Goal: Task Accomplishment & Management: Complete application form

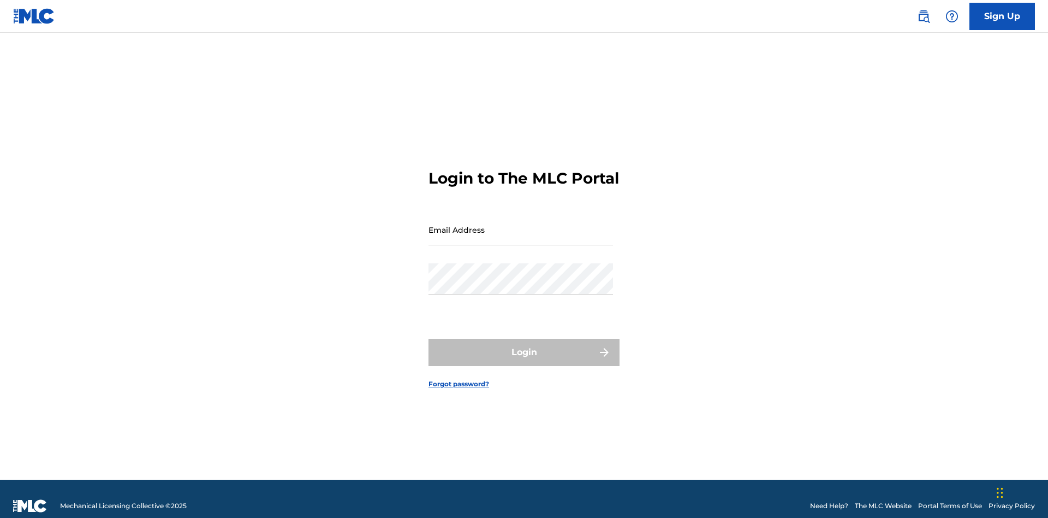
scroll to position [14, 0]
click at [521, 224] on input "Email Address" at bounding box center [521, 229] width 185 height 31
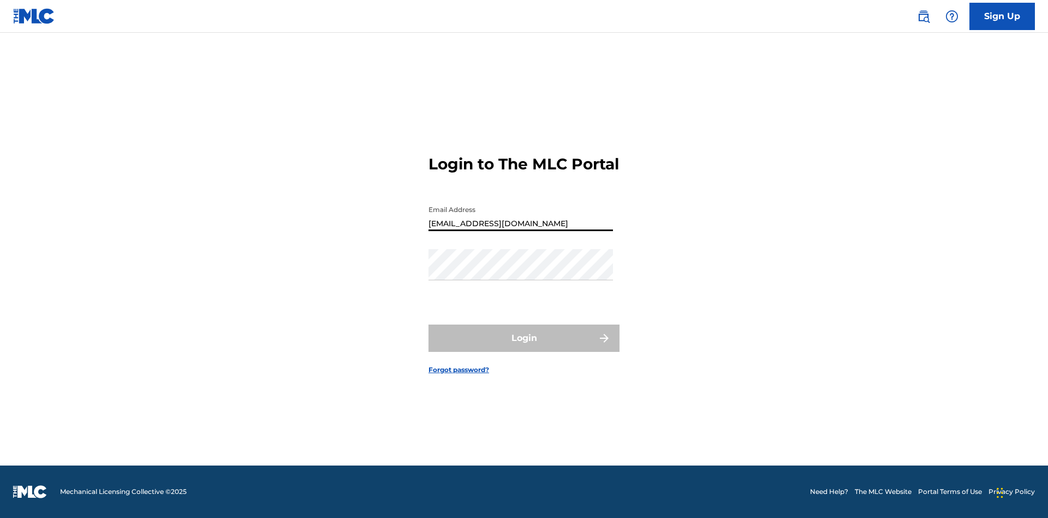
type input "[EMAIL_ADDRESS][DOMAIN_NAME]"
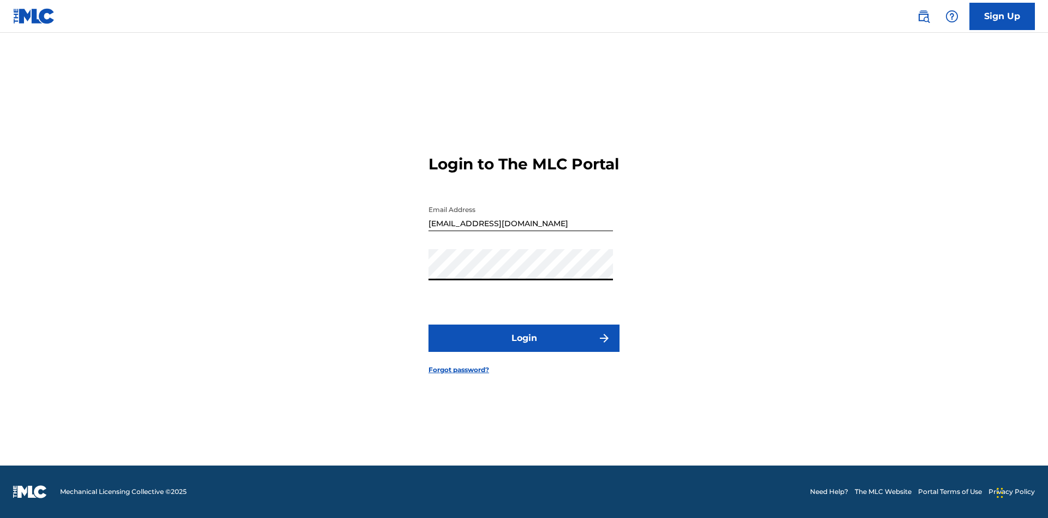
click at [524, 347] on button "Login" at bounding box center [524, 337] width 191 height 27
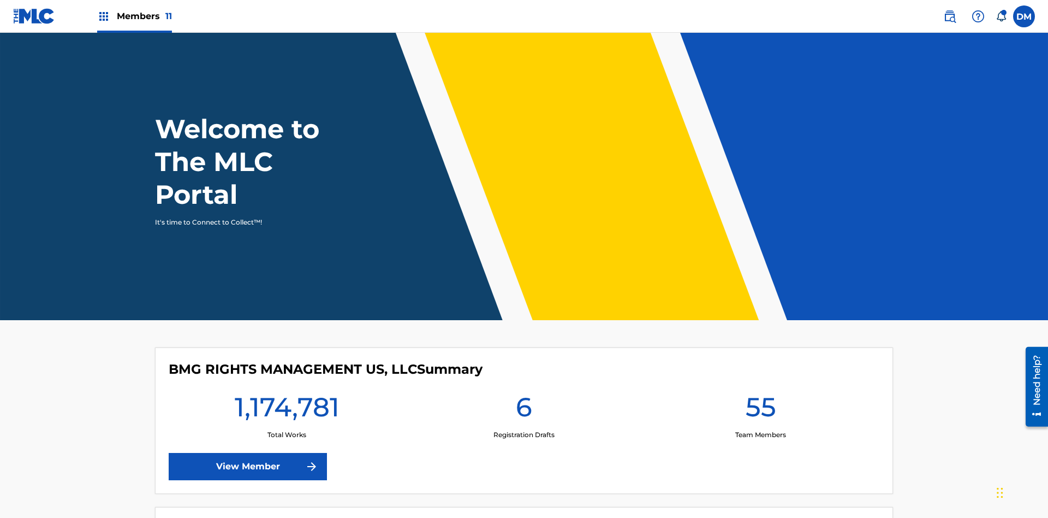
scroll to position [47, 0]
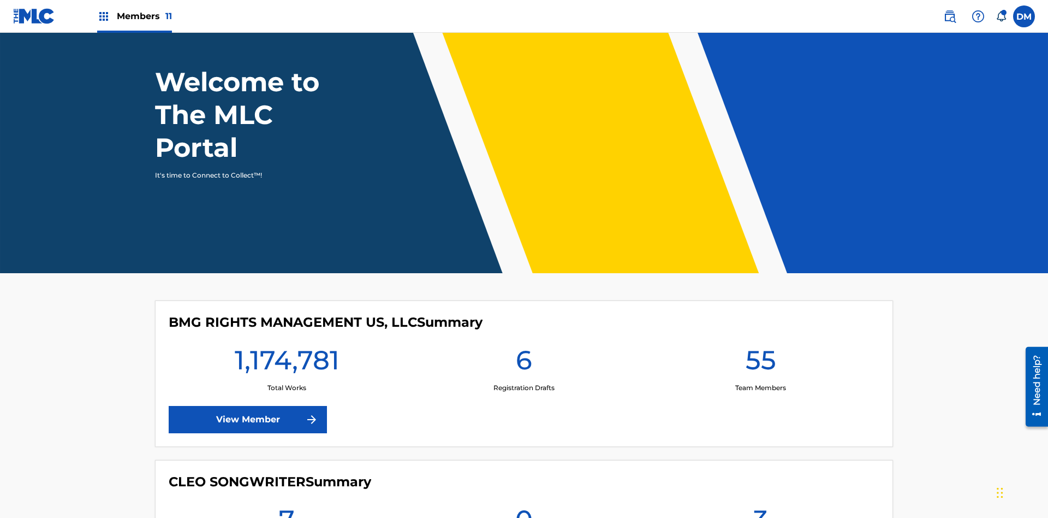
click at [134, 16] on span "Members 11" at bounding box center [144, 16] width 55 height 13
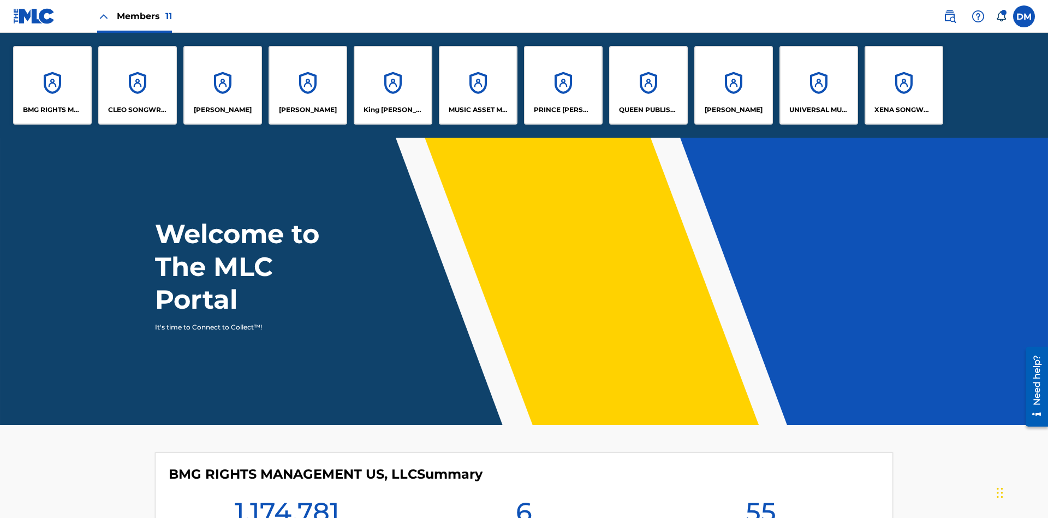
click at [818, 110] on p "UNIVERSAL MUSIC PUB GROUP" at bounding box center [820, 110] width 60 height 10
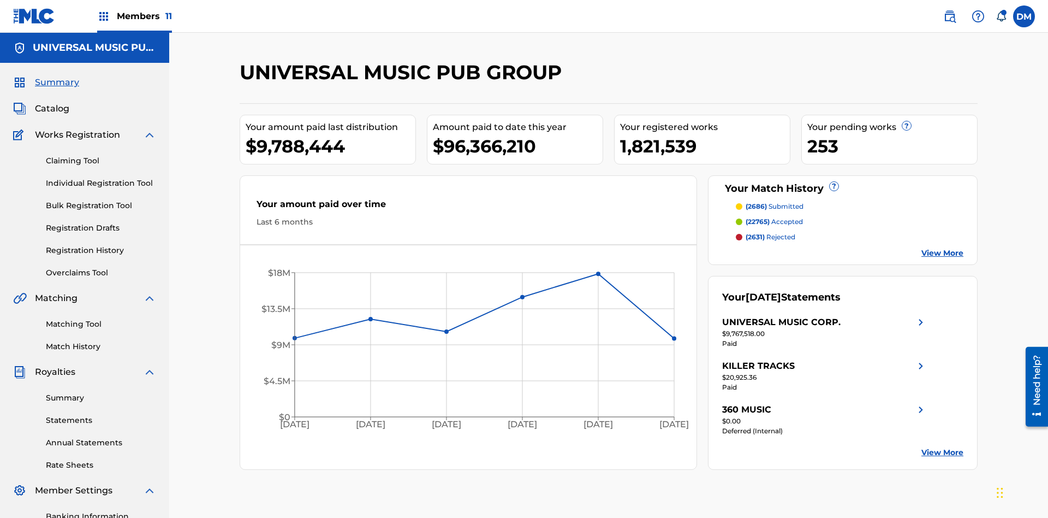
click at [101, 177] on link "Individual Registration Tool" at bounding box center [101, 182] width 110 height 11
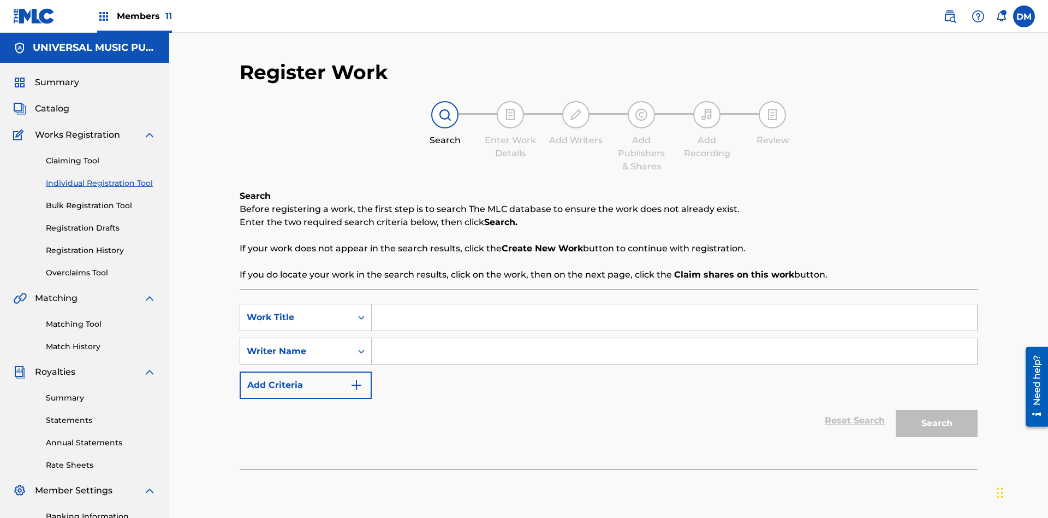
click at [674, 304] on input "Search Form" at bounding box center [675, 317] width 606 height 26
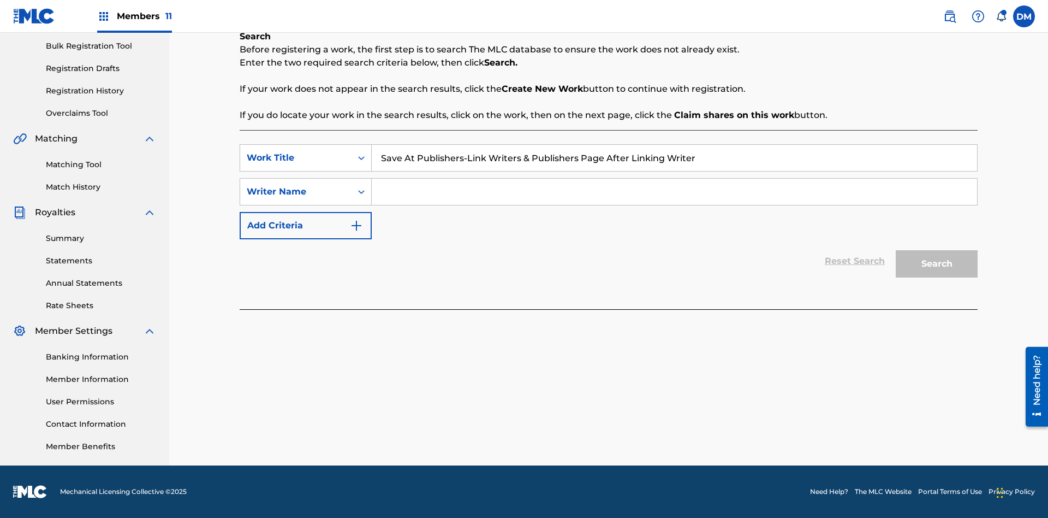
type input "Save At Publishers-Link Writers & Publishers Page After Linking Writer"
click at [674, 192] on input "Search Form" at bounding box center [675, 192] width 606 height 26
type input "QWERTYUIOP"
click at [937, 264] on button "Search" at bounding box center [937, 263] width 82 height 27
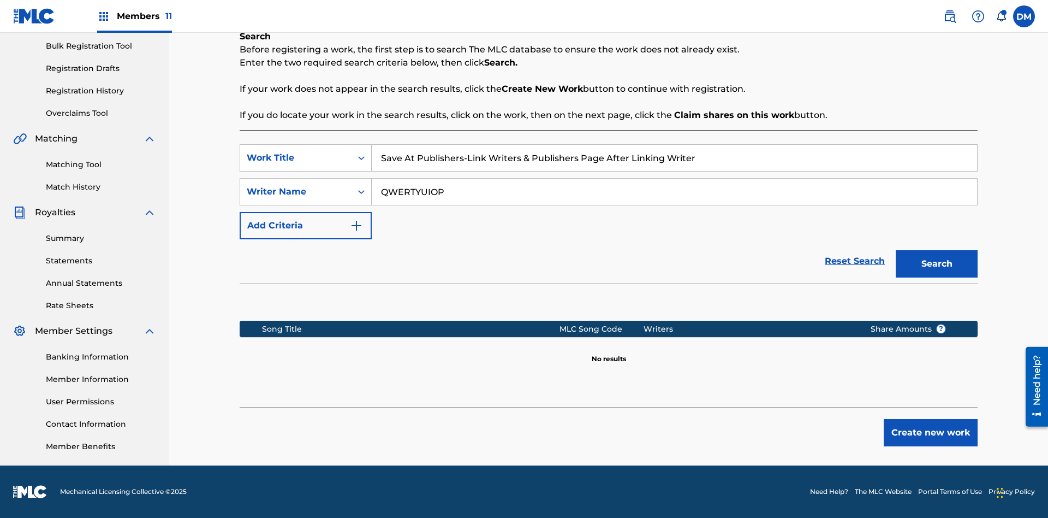
click at [931, 432] on button "Create new work" at bounding box center [931, 432] width 94 height 27
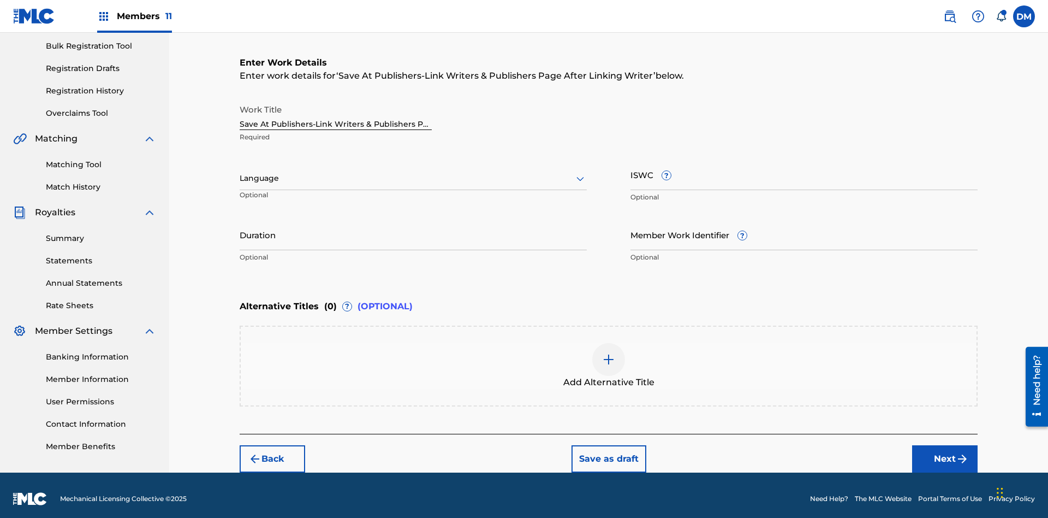
click at [413, 227] on input "Duration" at bounding box center [413, 234] width 347 height 31
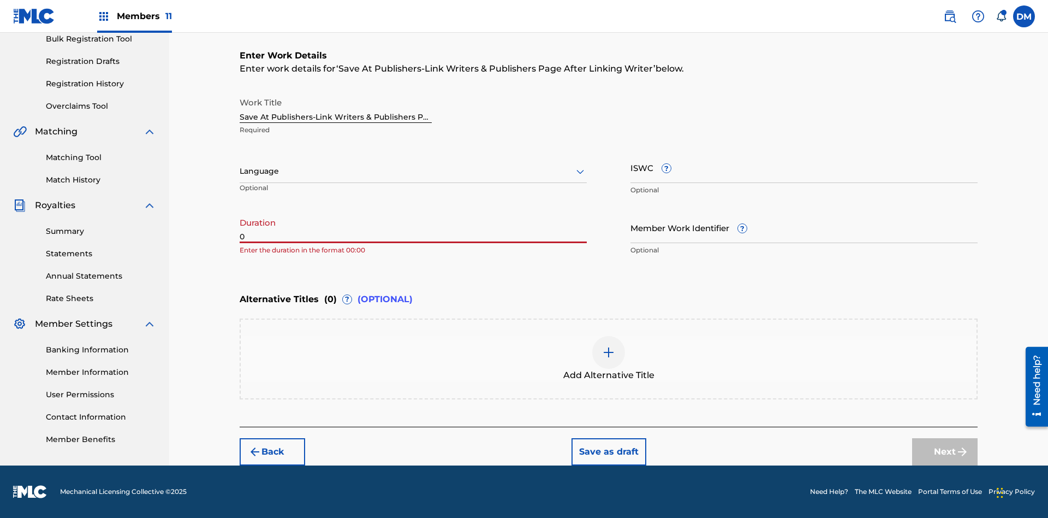
click at [413, 227] on input "0" at bounding box center [413, 227] width 347 height 31
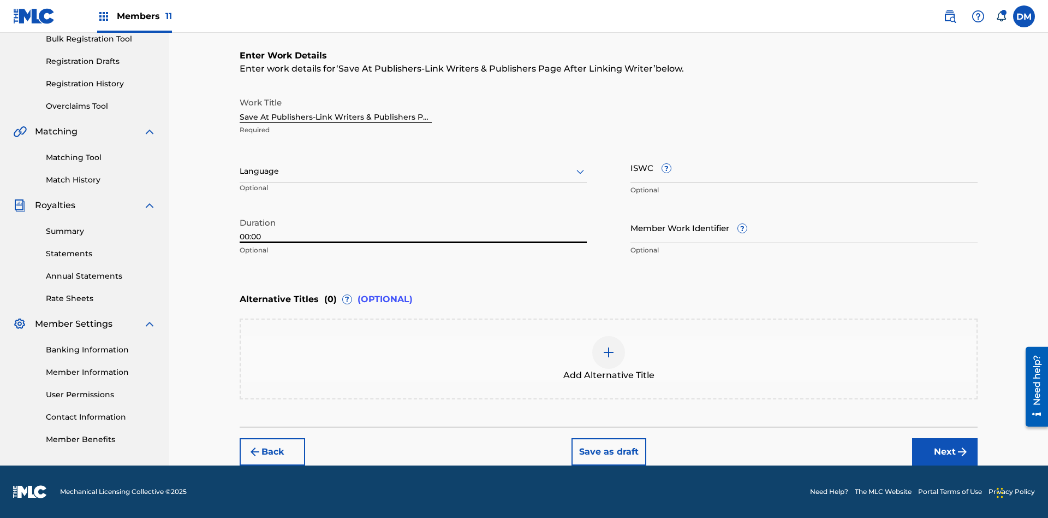
type input "00:00"
click at [580, 171] on icon at bounding box center [580, 171] width 13 height 13
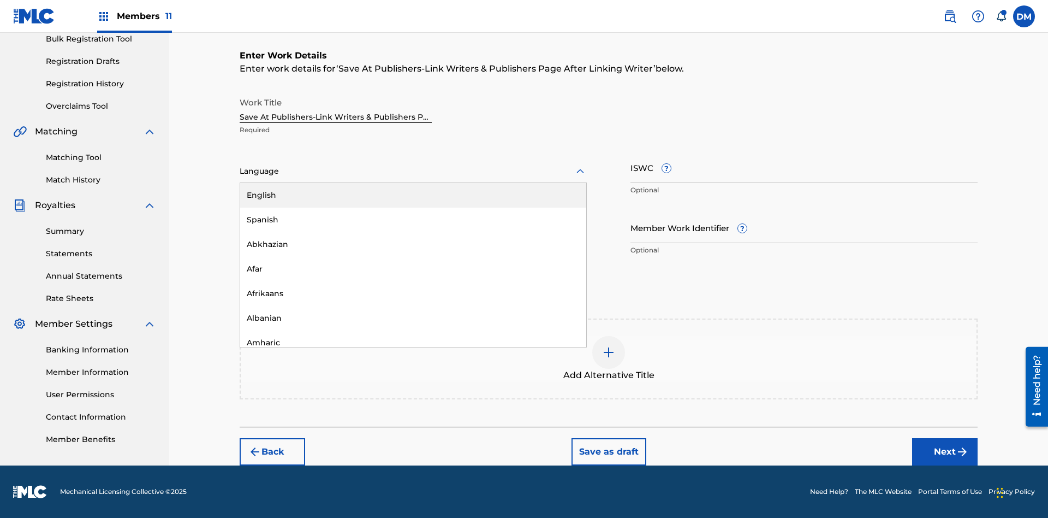
click at [413, 269] on div "Afar" at bounding box center [413, 269] width 346 height 25
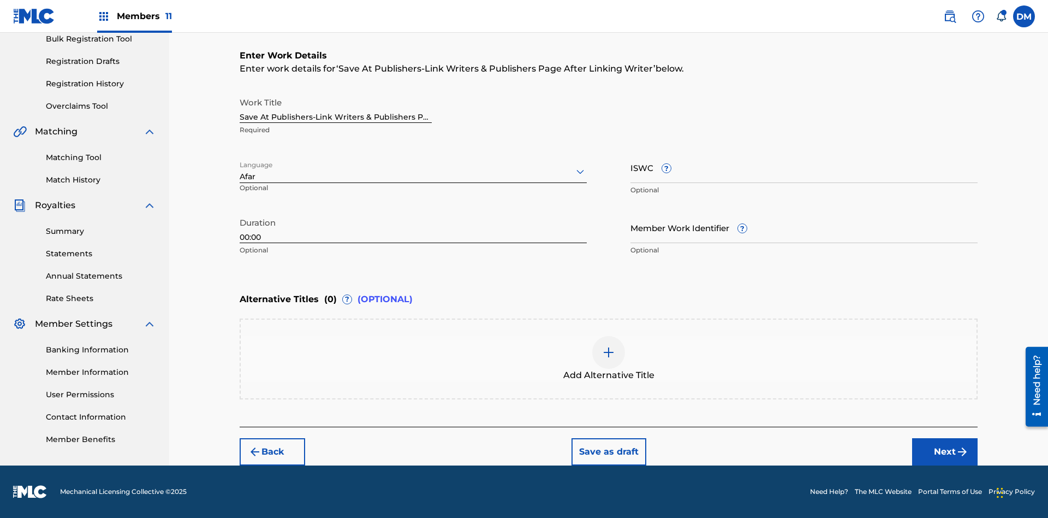
click at [804, 227] on input "Member Work Identifier ?" at bounding box center [804, 227] width 347 height 31
type input "[PHONE_NUMBER]"
click at [804, 167] on input "ISWC ?" at bounding box center [804, 167] width 347 height 31
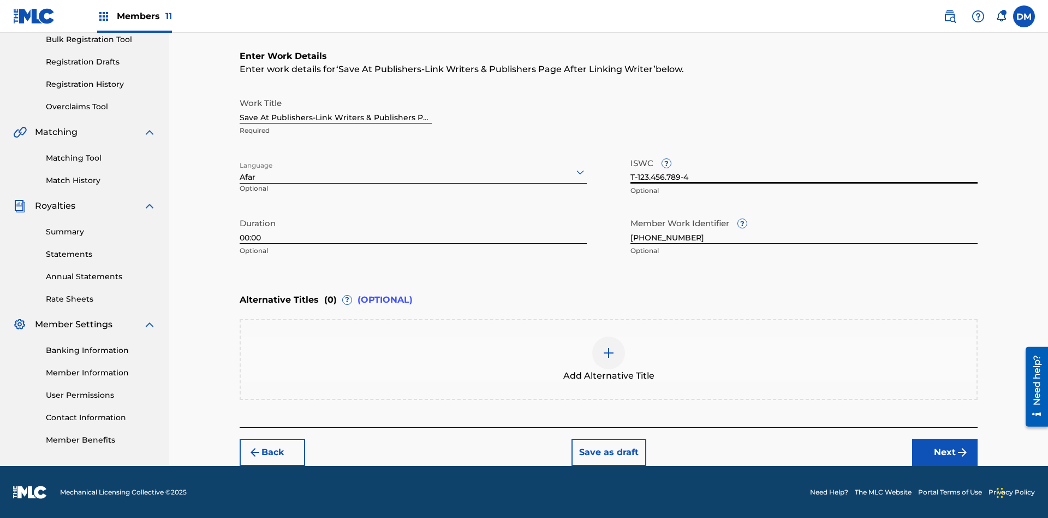
type input "T-123.456.789-4"
click at [609, 358] on img at bounding box center [608, 352] width 13 height 13
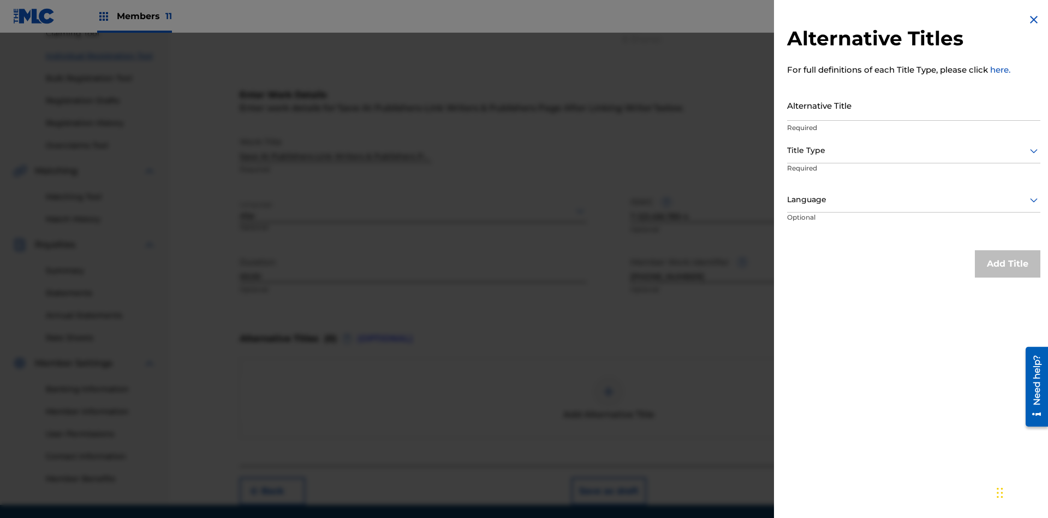
click at [914, 105] on input "Alternative Title" at bounding box center [913, 105] width 253 height 31
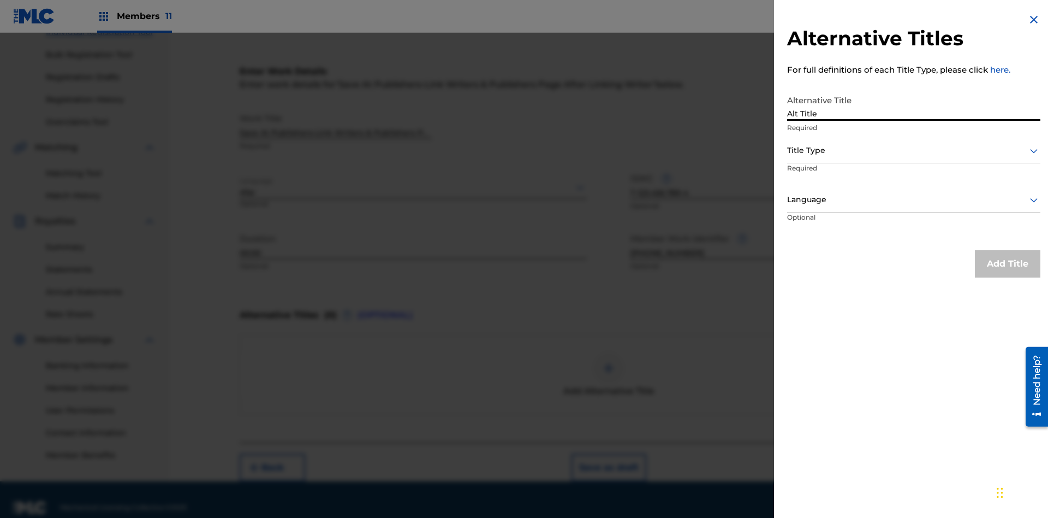
type input "Alt Title"
click at [914, 150] on div at bounding box center [913, 151] width 253 height 14
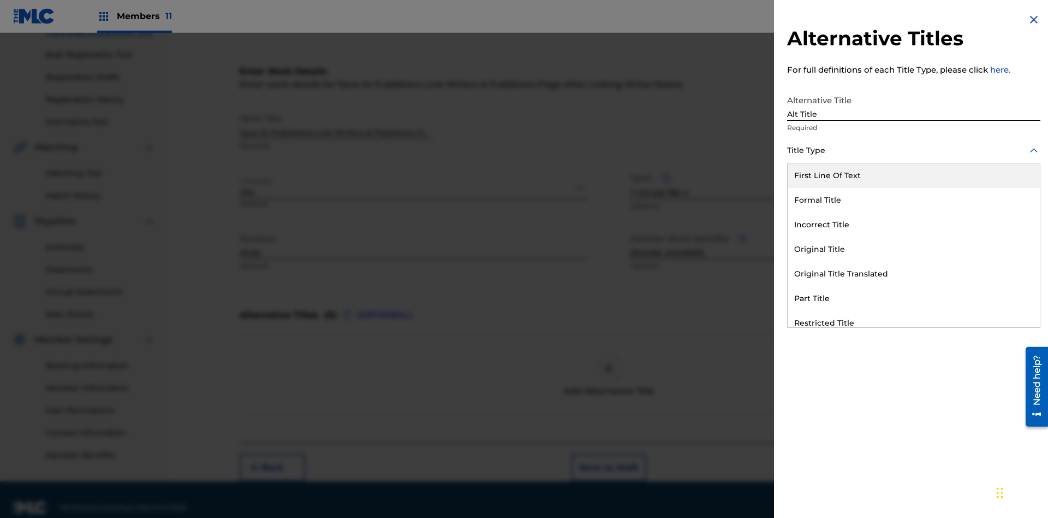
scroll to position [167, 0]
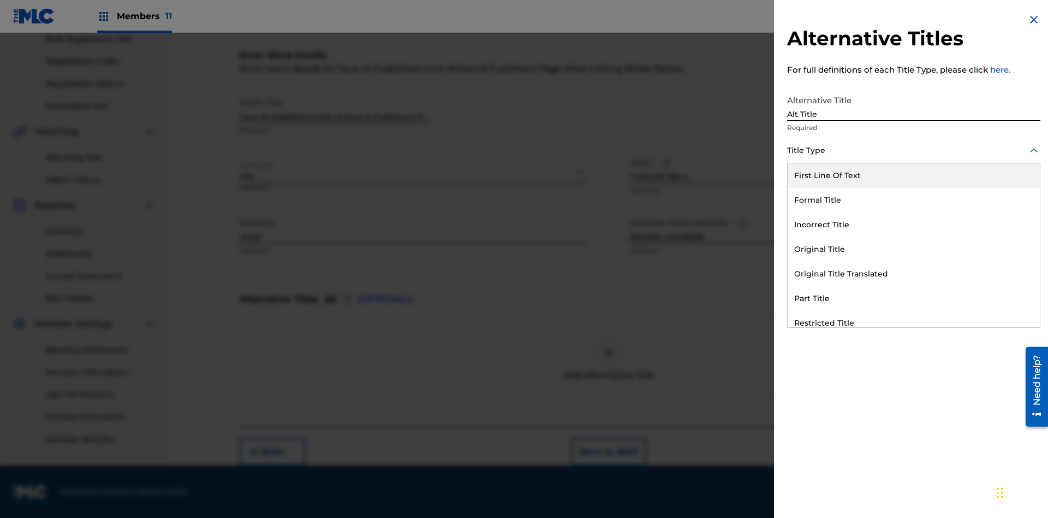
click at [914, 249] on div "Original Title" at bounding box center [914, 249] width 252 height 25
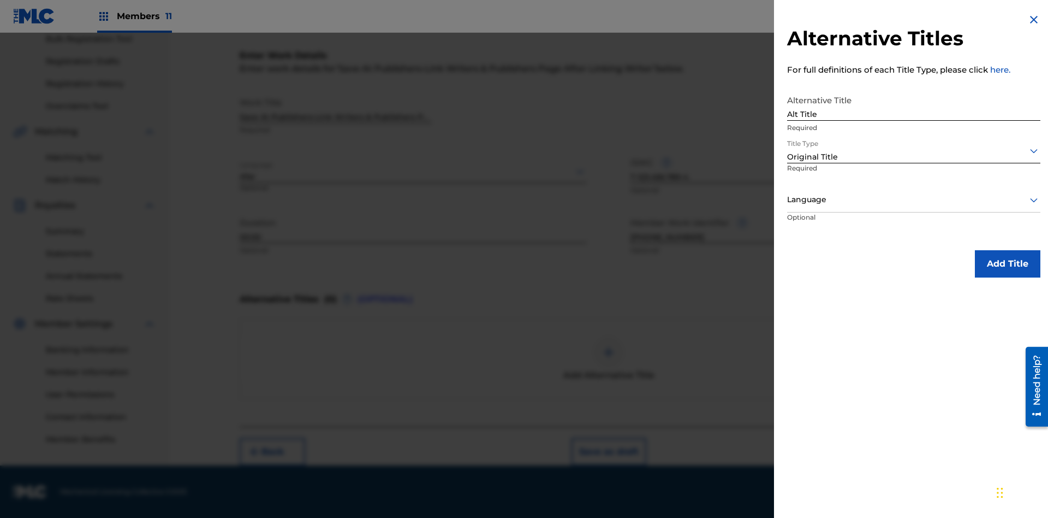
click at [914, 199] on div at bounding box center [913, 200] width 253 height 14
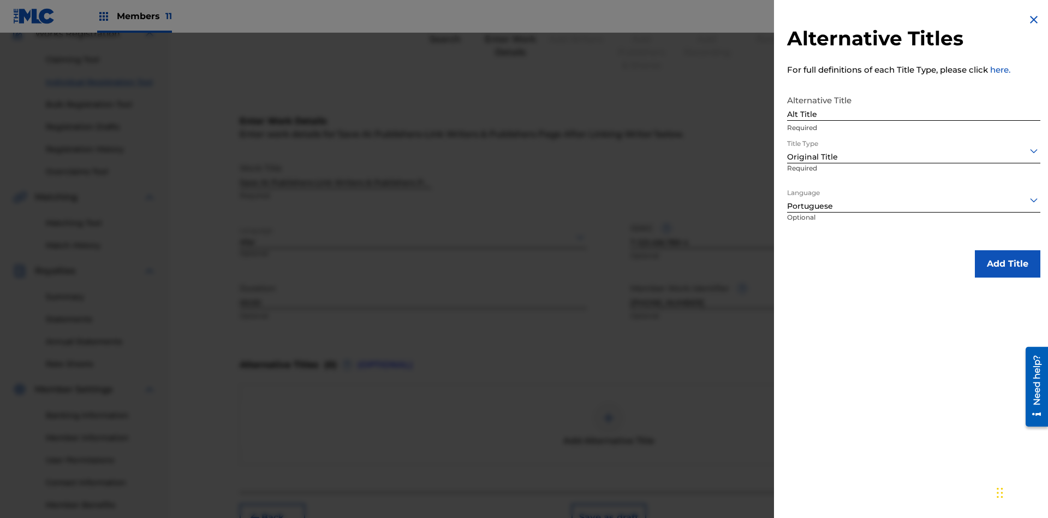
click at [1008, 263] on button "Add Title" at bounding box center [1008, 263] width 66 height 27
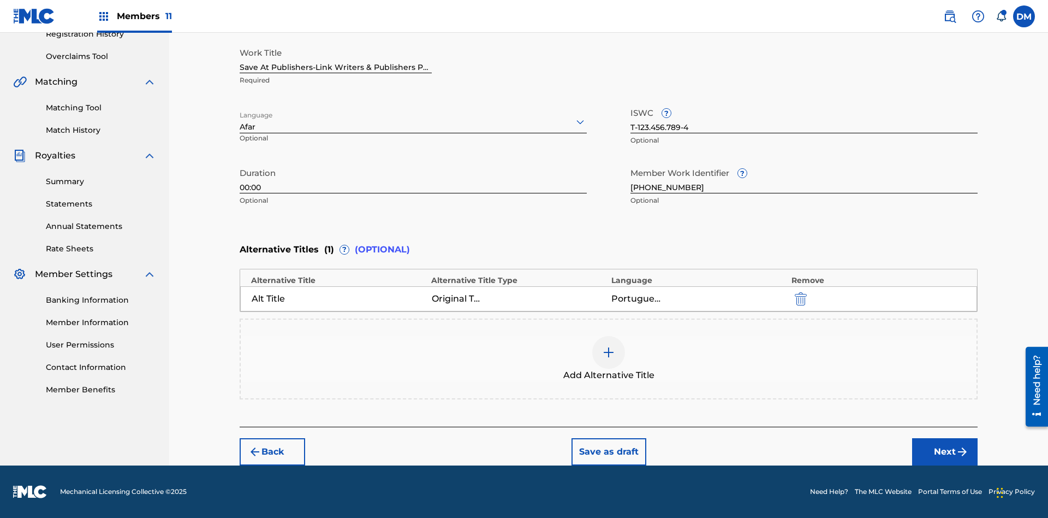
click at [945, 452] on button "Next" at bounding box center [945, 451] width 66 height 27
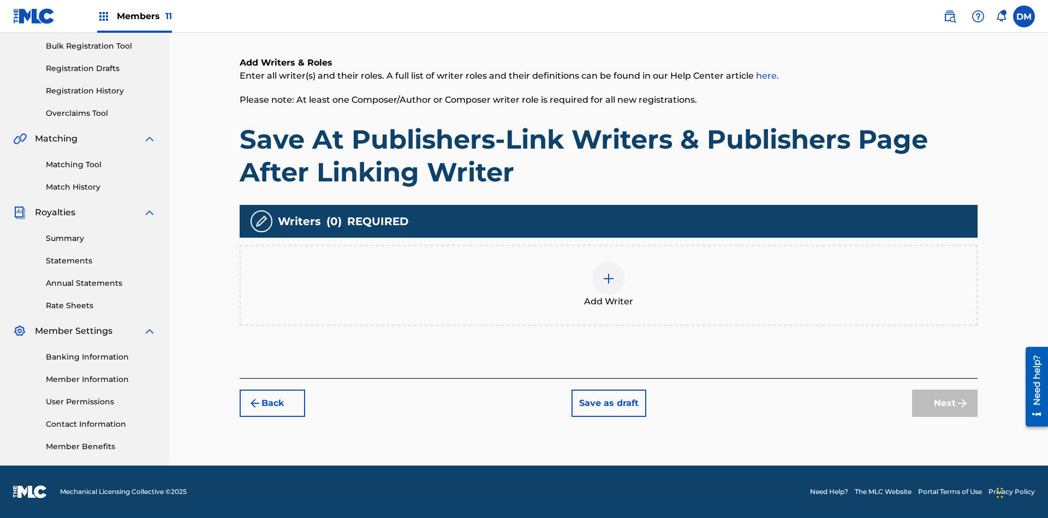
scroll to position [159, 0]
click at [609, 284] on img at bounding box center [608, 278] width 13 height 13
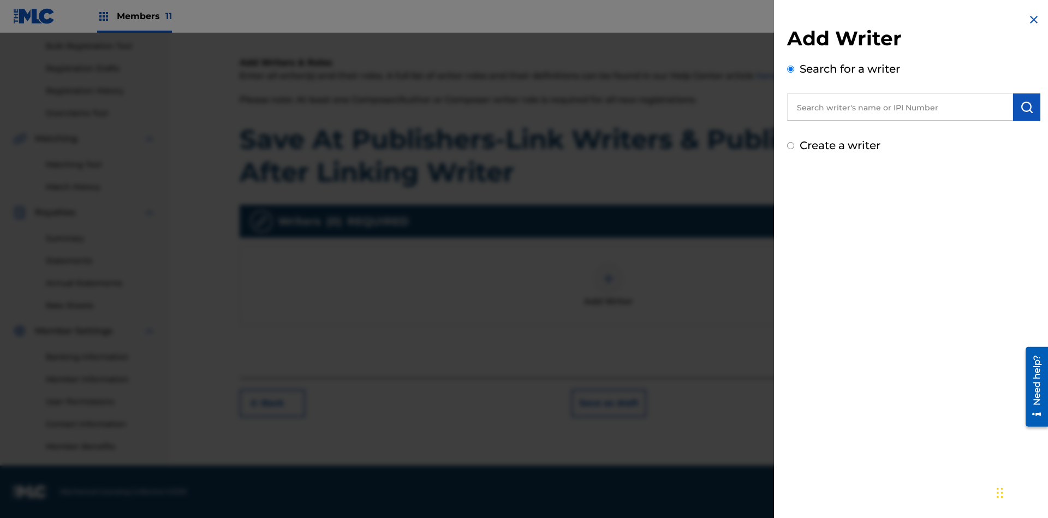
click at [900, 107] on input "text" at bounding box center [900, 106] width 226 height 27
type input "[PERSON_NAME]"
click at [1027, 107] on img "submit" at bounding box center [1027, 106] width 13 height 13
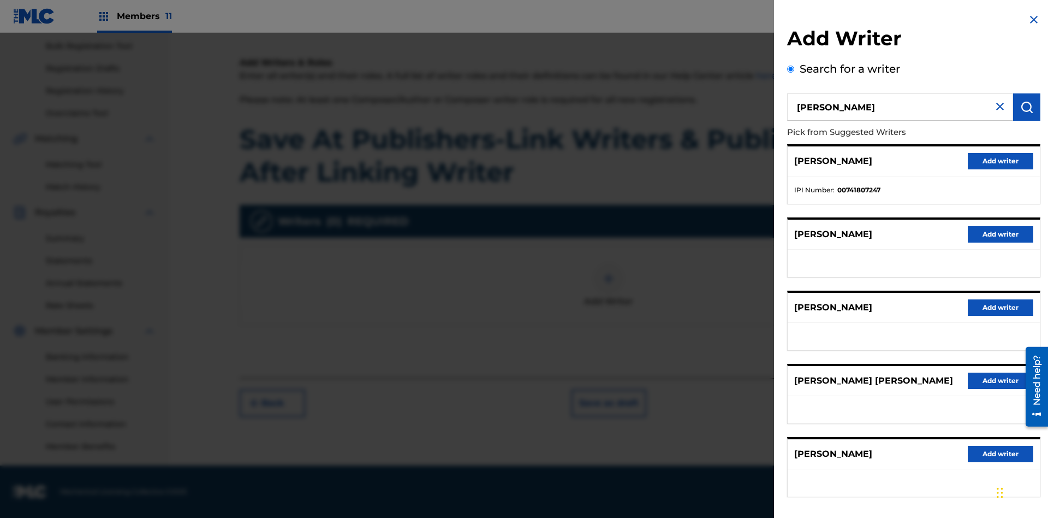
click at [1001, 161] on button "Add writer" at bounding box center [1001, 161] width 66 height 16
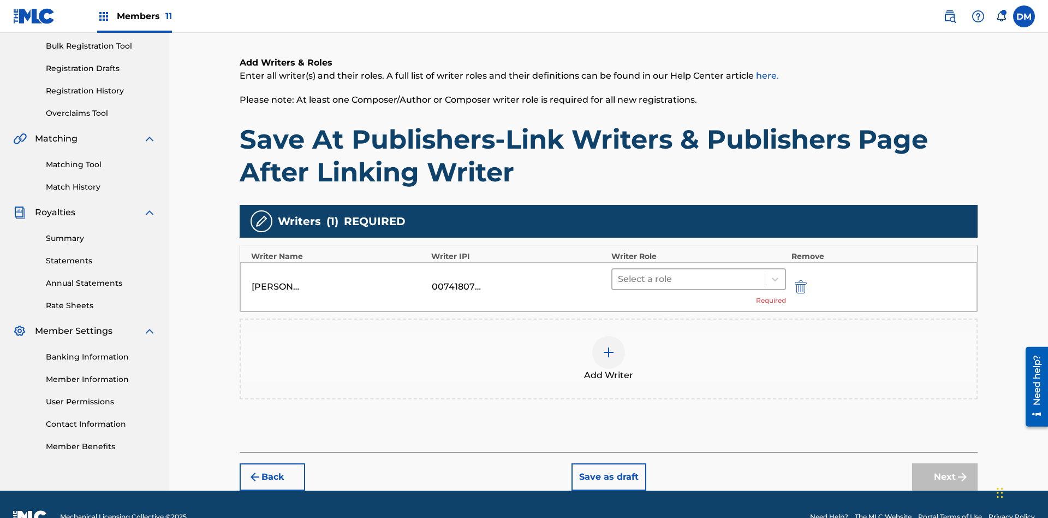
click at [619, 272] on input "text" at bounding box center [619, 278] width 2 height 13
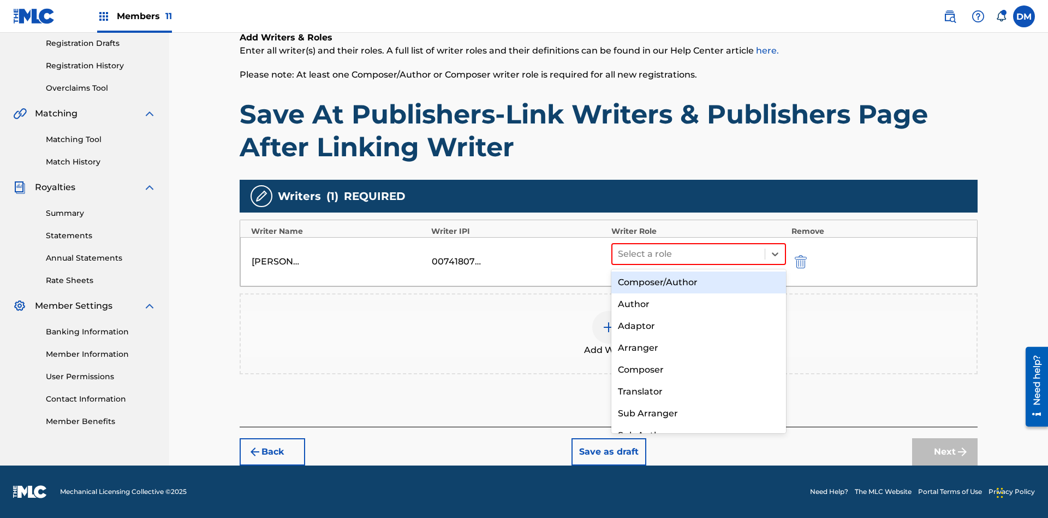
click at [698, 369] on div "Composer" at bounding box center [699, 370] width 175 height 22
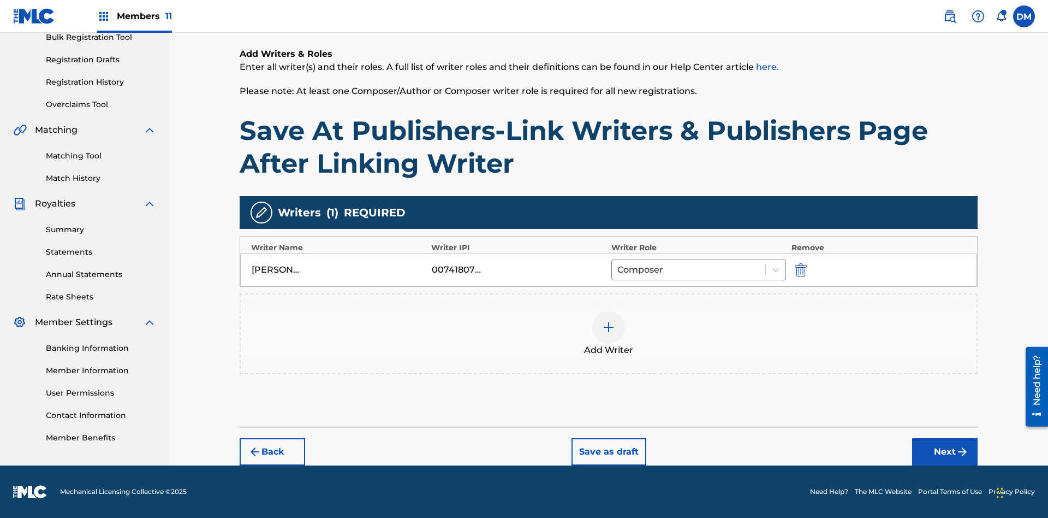
click at [945, 452] on button "Next" at bounding box center [945, 451] width 66 height 27
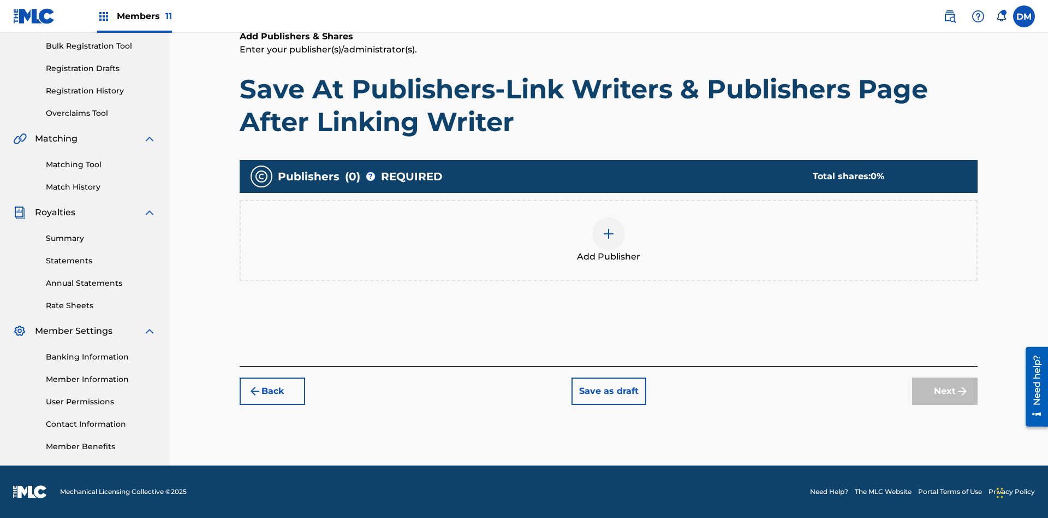
scroll to position [159, 0]
click at [609, 233] on img at bounding box center [608, 233] width 13 height 13
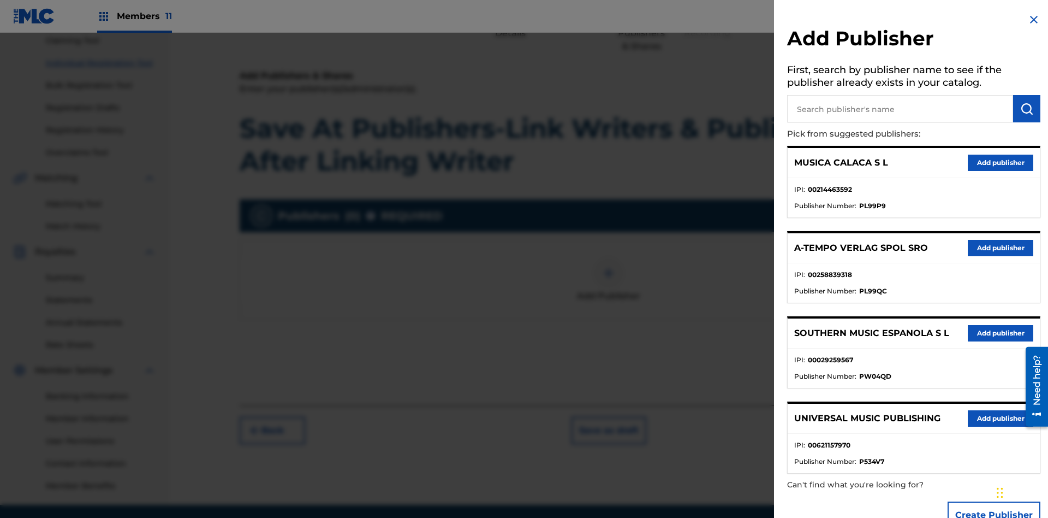
click at [900, 109] on input "text" at bounding box center [900, 108] width 226 height 27
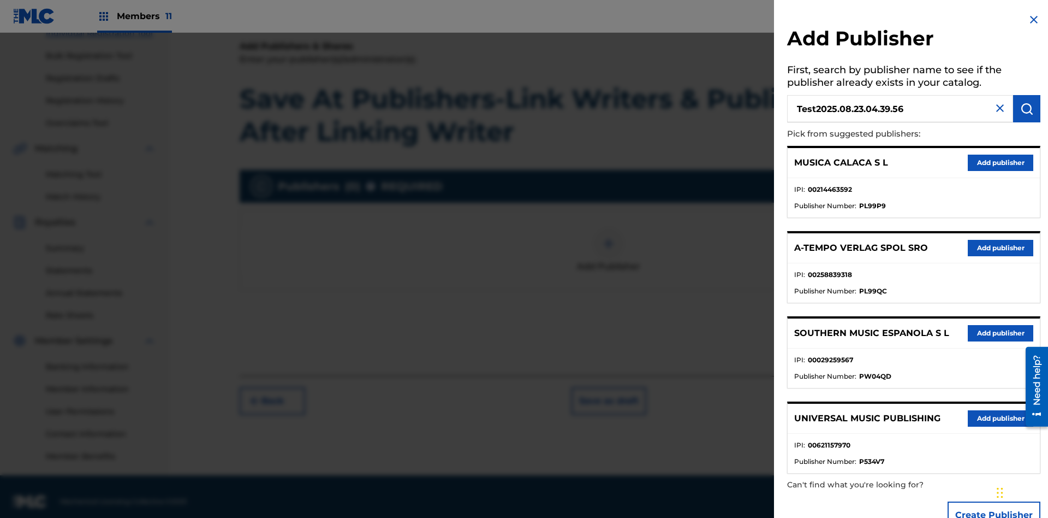
type input "Test2025.08.23.04.39.56"
click at [1027, 109] on img "submit" at bounding box center [1027, 108] width 13 height 13
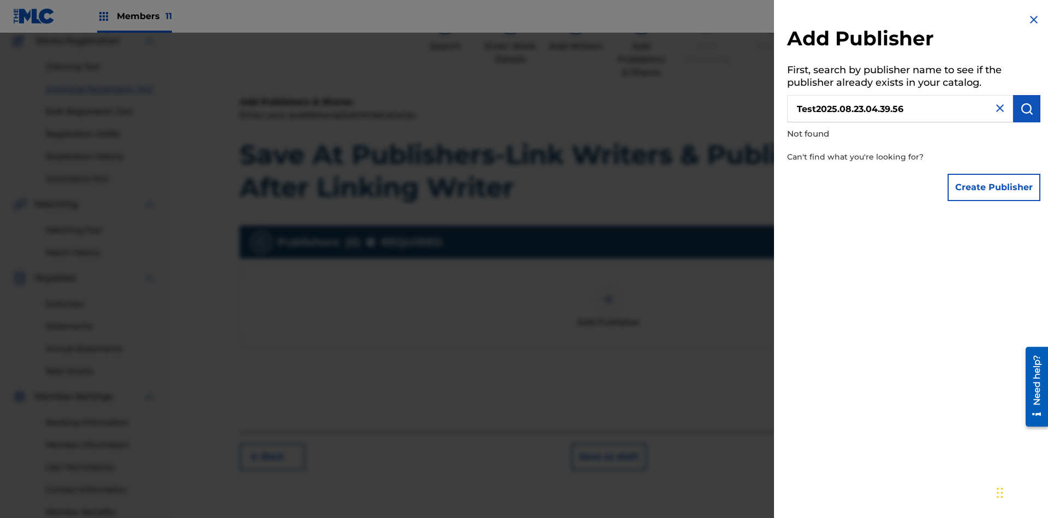
click at [995, 187] on button "Create Publisher" at bounding box center [994, 187] width 93 height 27
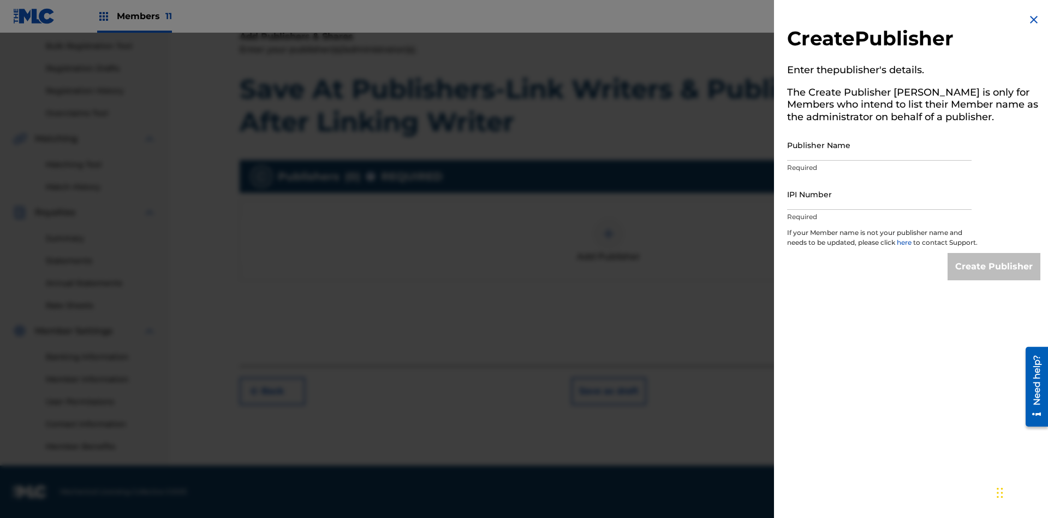
click at [880, 145] on input "Publisher Name" at bounding box center [879, 144] width 185 height 31
type input "Test2025.08.23.04.40.00"
click at [880, 194] on input "IPI Number" at bounding box center [879, 194] width 185 height 31
type input "00595839777"
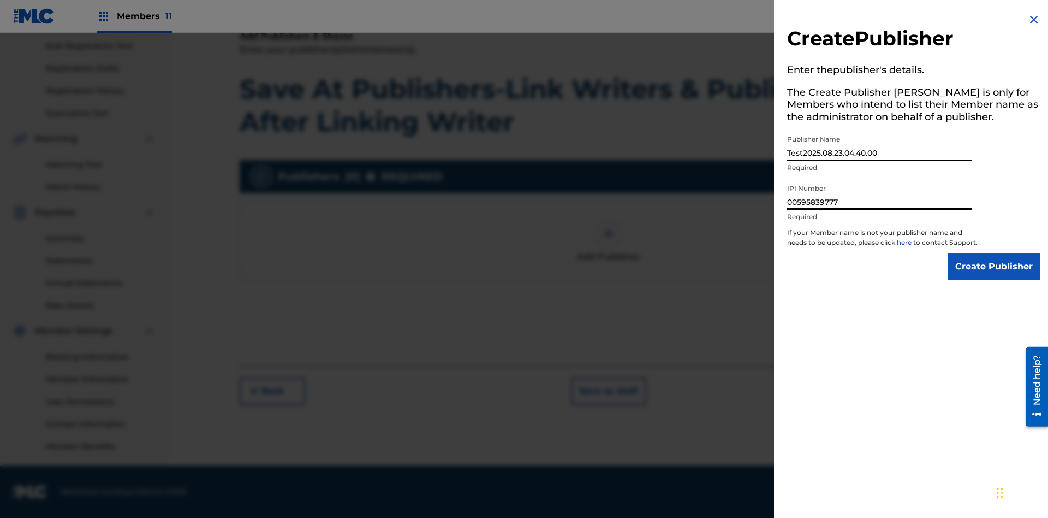
click at [995, 276] on input "Create Publisher" at bounding box center [994, 266] width 93 height 27
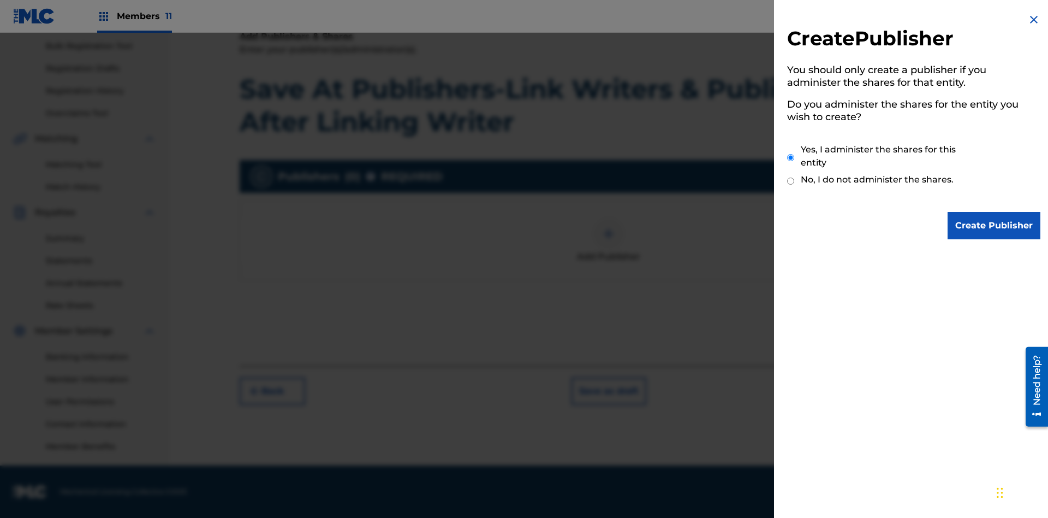
click at [791, 157] on input "Yes, I administer the shares for this entity" at bounding box center [790, 157] width 7 height 23
click at [995, 226] on input "Create Publisher" at bounding box center [994, 225] width 93 height 27
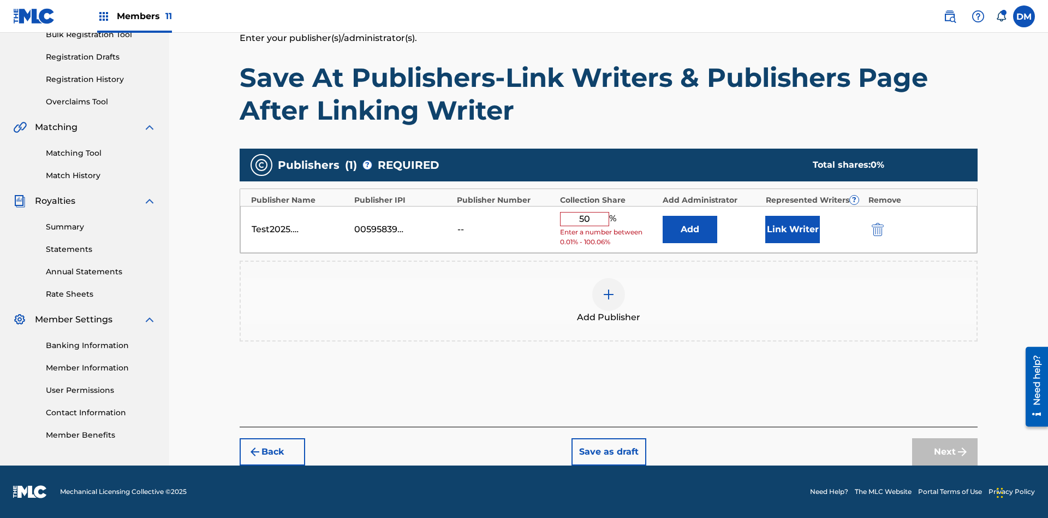
scroll to position [163, 0]
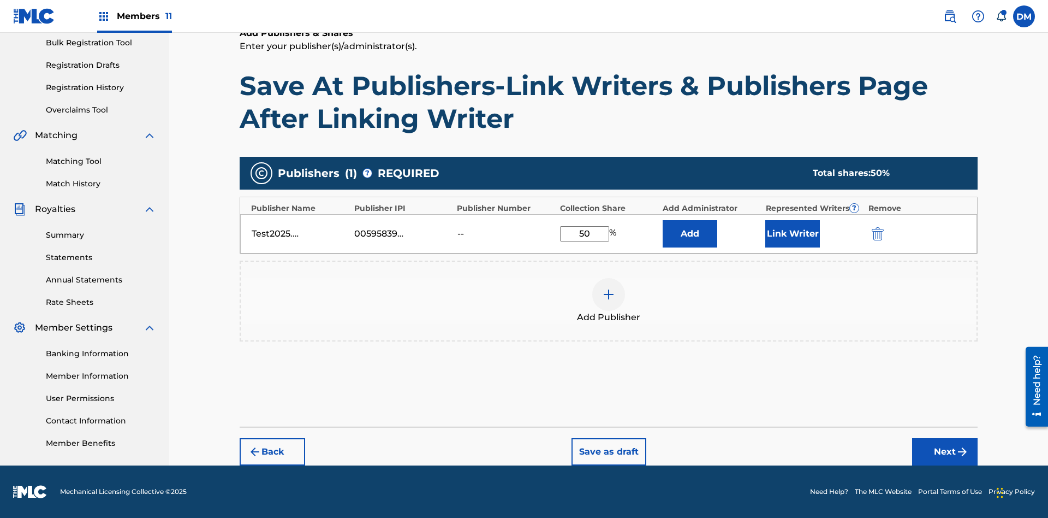
type input "50"
click at [793, 233] on button "Link Writer" at bounding box center [793, 233] width 55 height 27
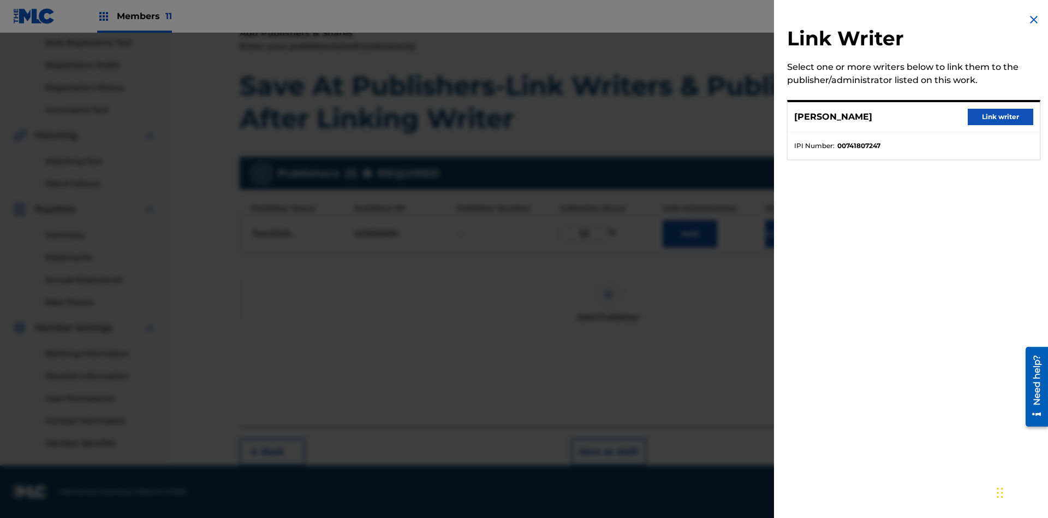
click at [1001, 117] on button "Link writer" at bounding box center [1001, 117] width 66 height 16
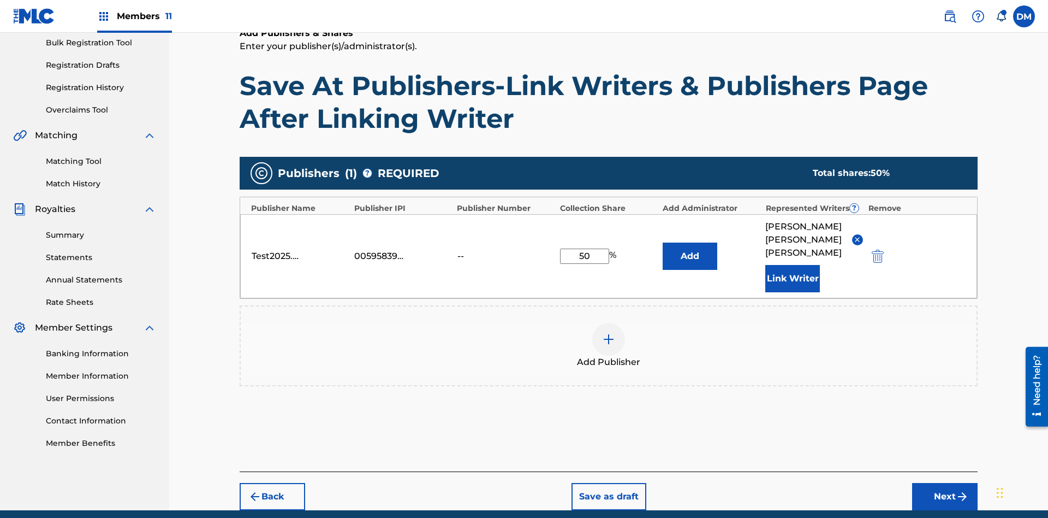
click at [793, 265] on button "Link Writer" at bounding box center [793, 278] width 55 height 27
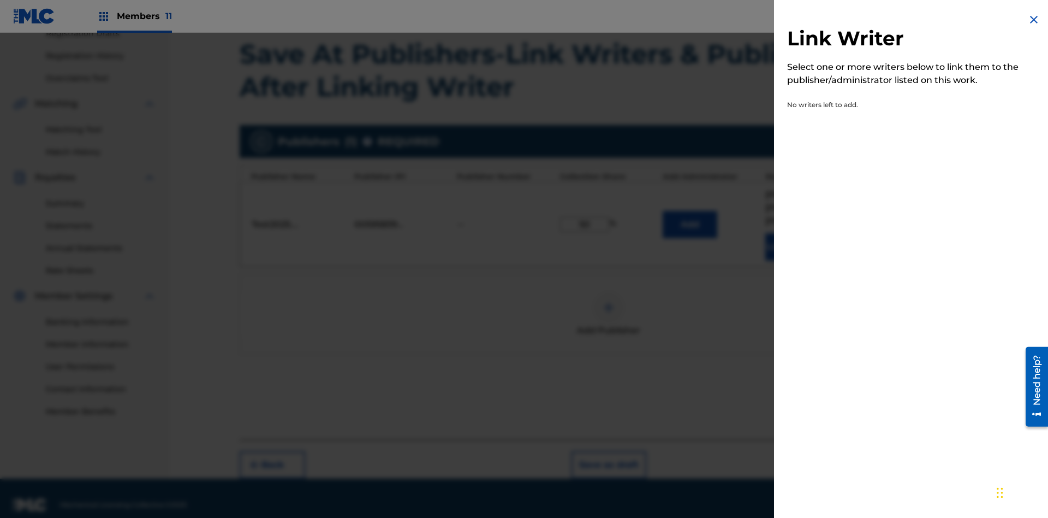
click at [1034, 20] on img at bounding box center [1034, 19] width 13 height 13
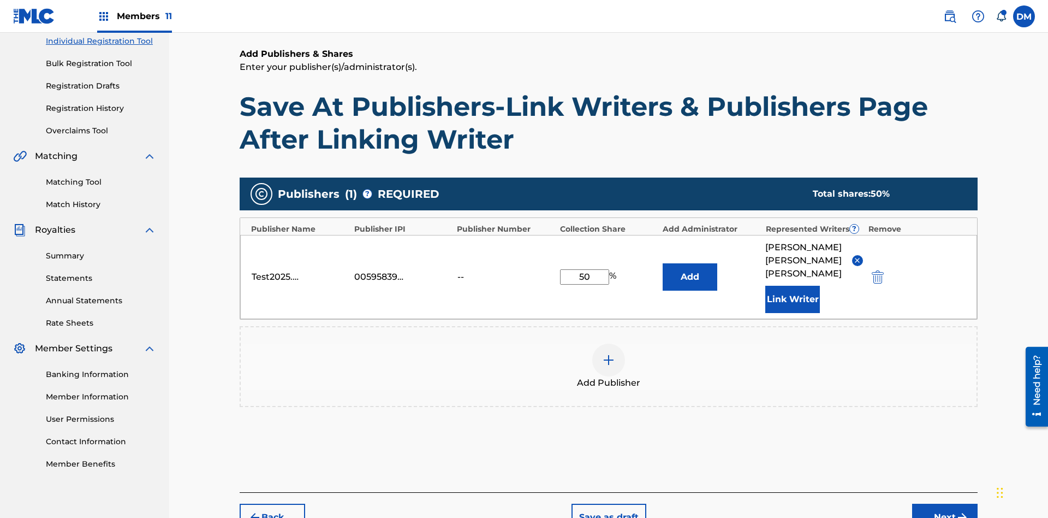
scroll to position [194, 0]
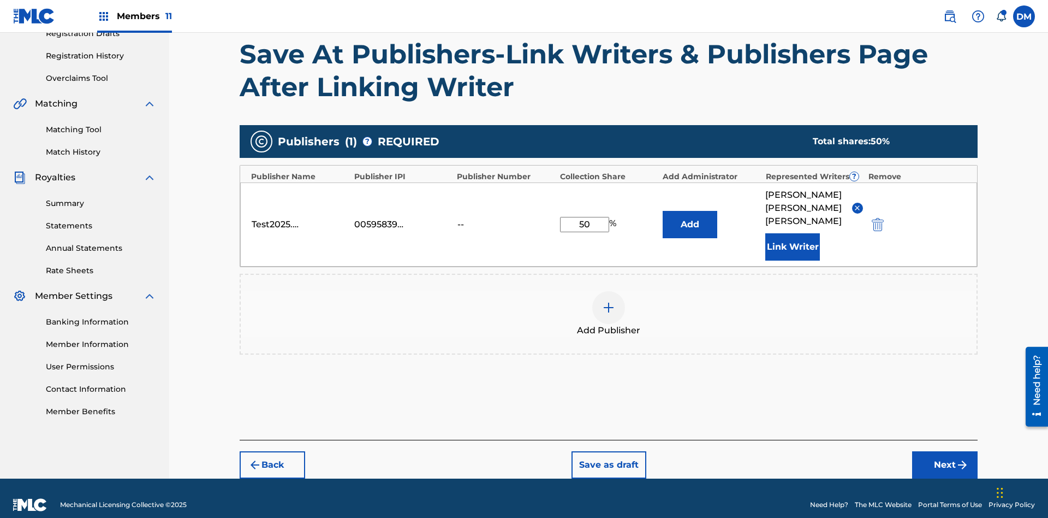
click at [690, 217] on button "Add" at bounding box center [690, 224] width 55 height 27
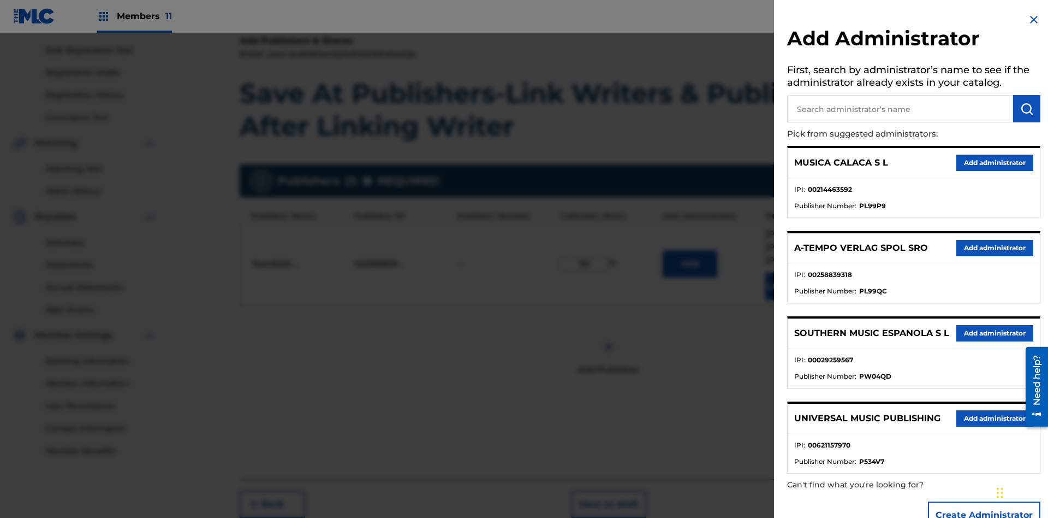
click at [900, 109] on input "text" at bounding box center [900, 108] width 226 height 27
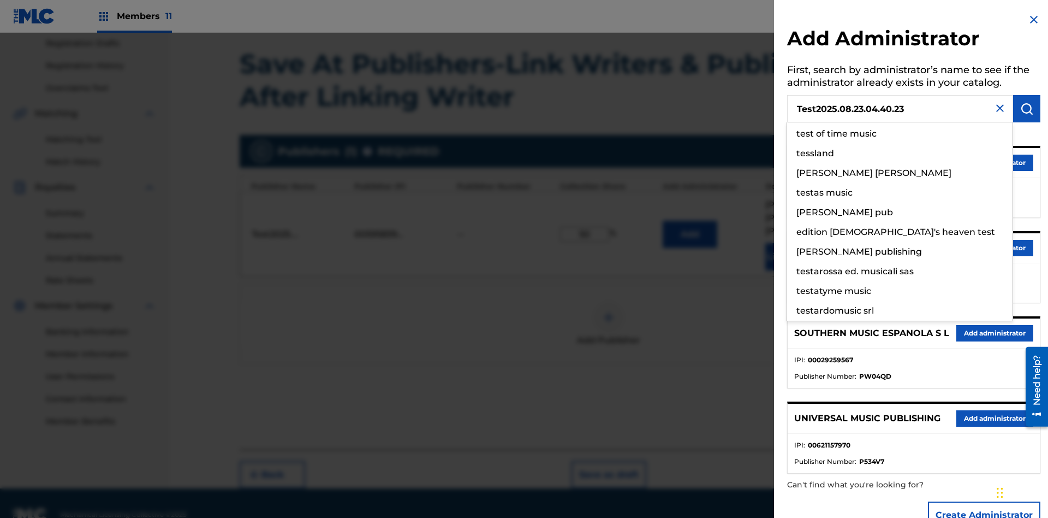
type input "Test2025.08.23.04.40.23"
click at [1027, 109] on img "submit" at bounding box center [1027, 108] width 13 height 13
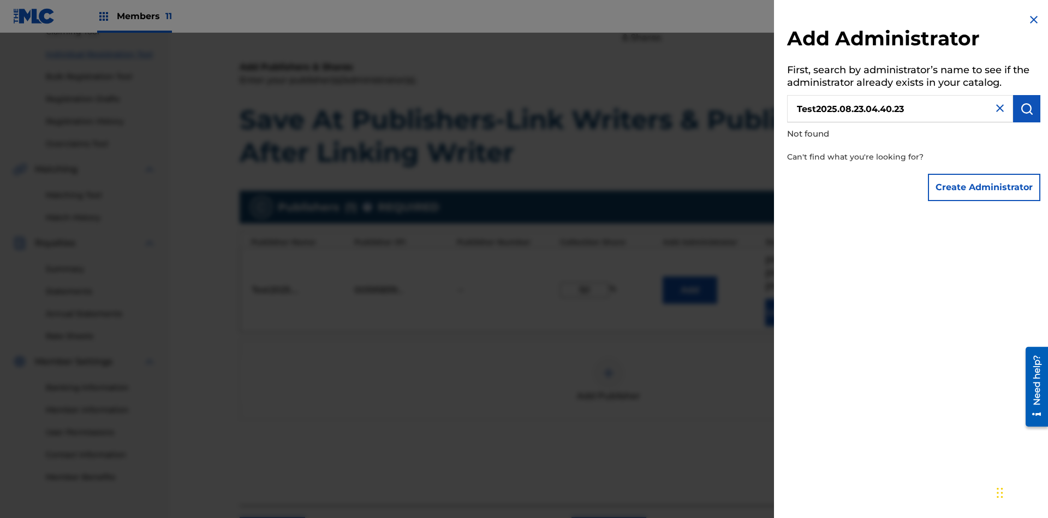
click at [985, 187] on button "Create Administrator" at bounding box center [984, 187] width 112 height 27
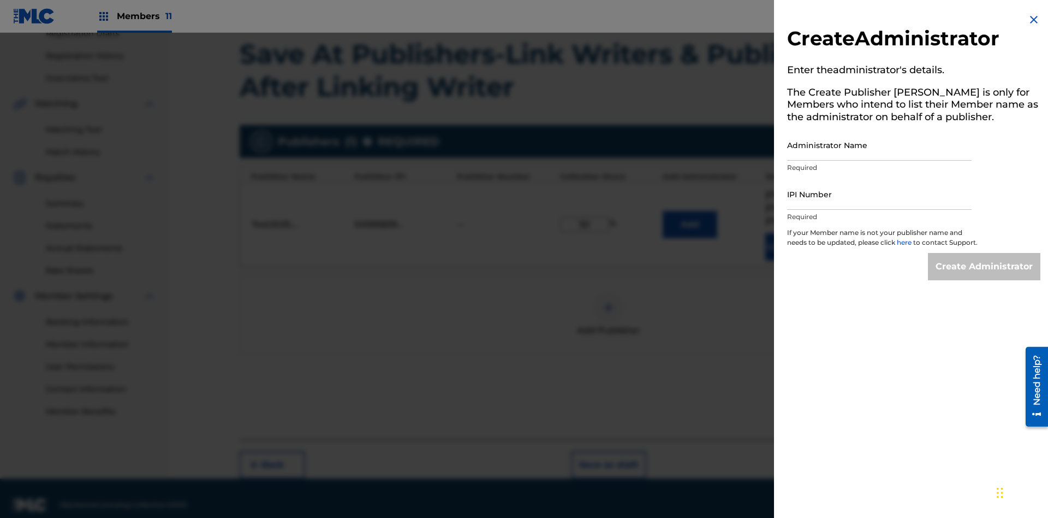
click at [880, 145] on input "Administrator Name" at bounding box center [879, 144] width 185 height 31
type input "Test2025.08.23.04.40.28"
click at [880, 194] on input "IPI Number" at bounding box center [879, 194] width 185 height 31
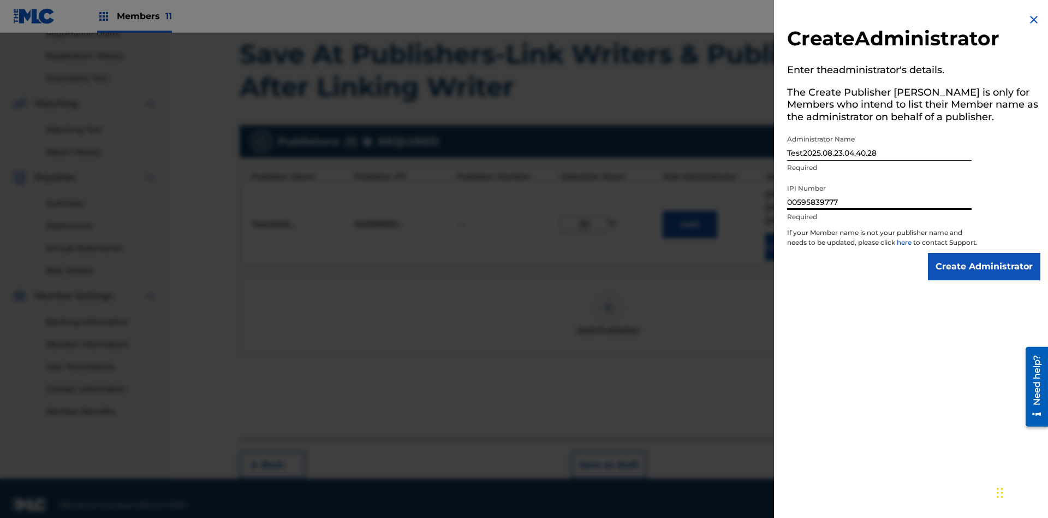
type input "00595839777"
click at [985, 276] on input "Create Administrator" at bounding box center [984, 266] width 112 height 27
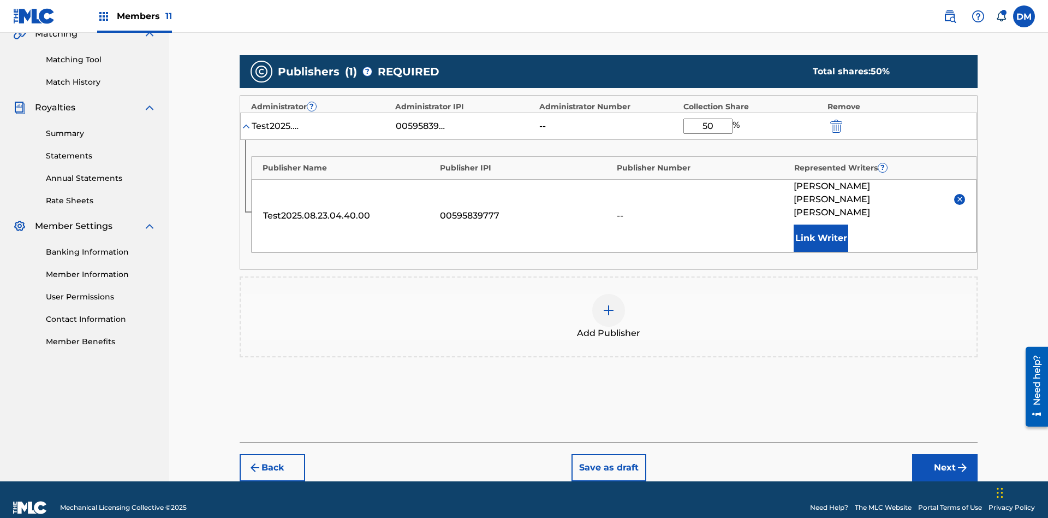
scroll to position [254, 0]
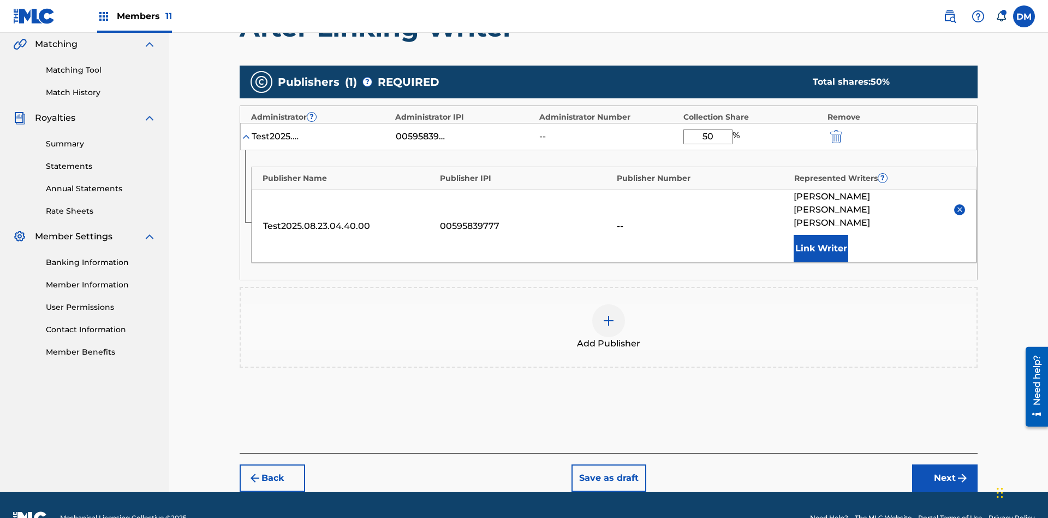
type input "50"
click at [608, 464] on button "Save as draft" at bounding box center [609, 477] width 75 height 27
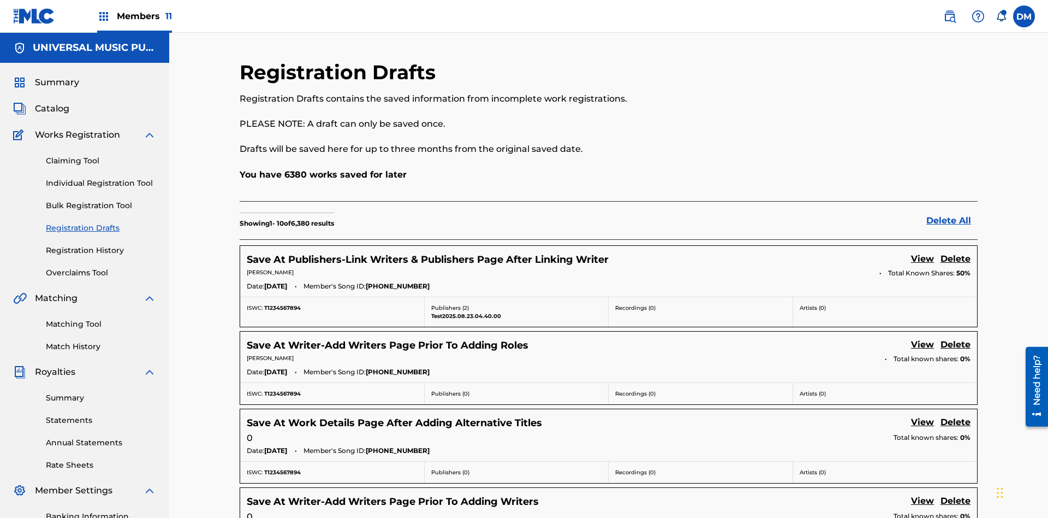
click at [923, 252] on link "View" at bounding box center [922, 259] width 23 height 15
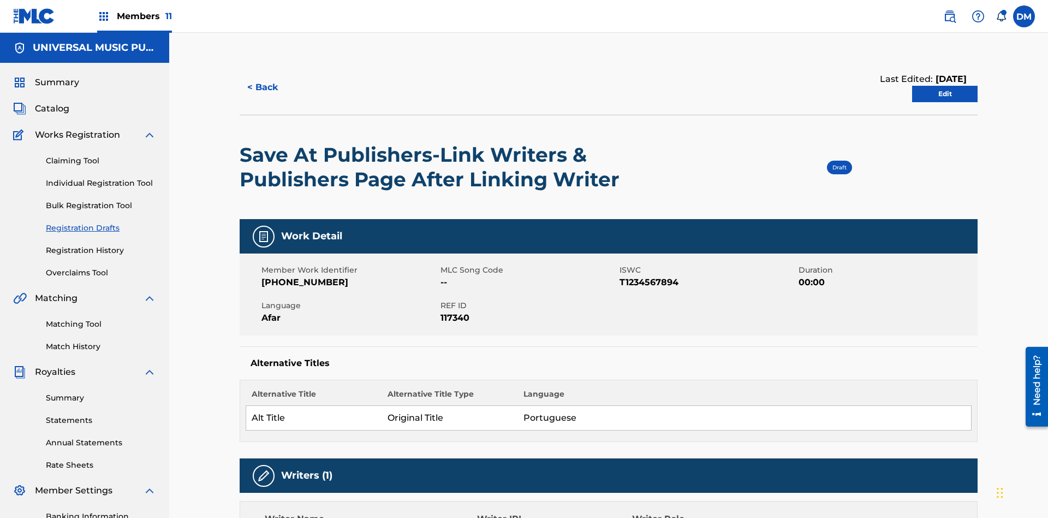
click at [945, 86] on link "Edit" at bounding box center [945, 94] width 66 height 16
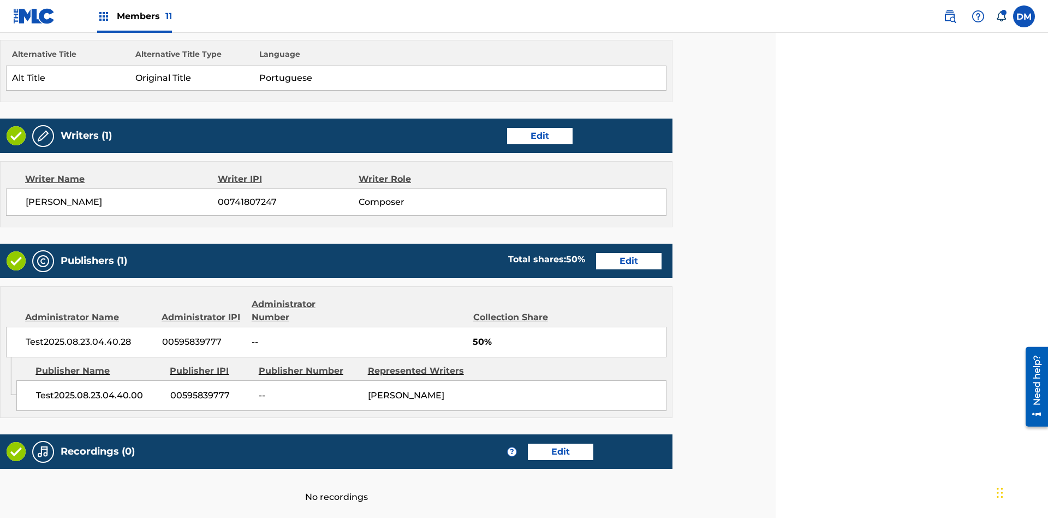
scroll to position [420, 272]
